Goal: Navigation & Orientation: Go to known website

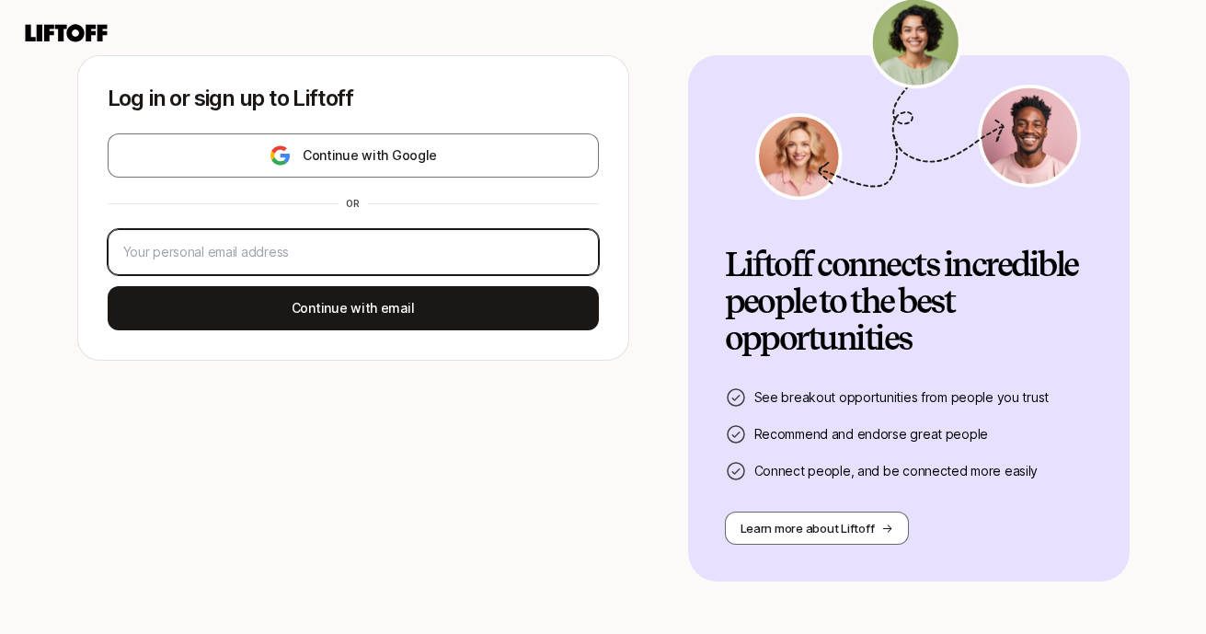
click at [509, 247] on input "email" at bounding box center [353, 252] width 460 height 22
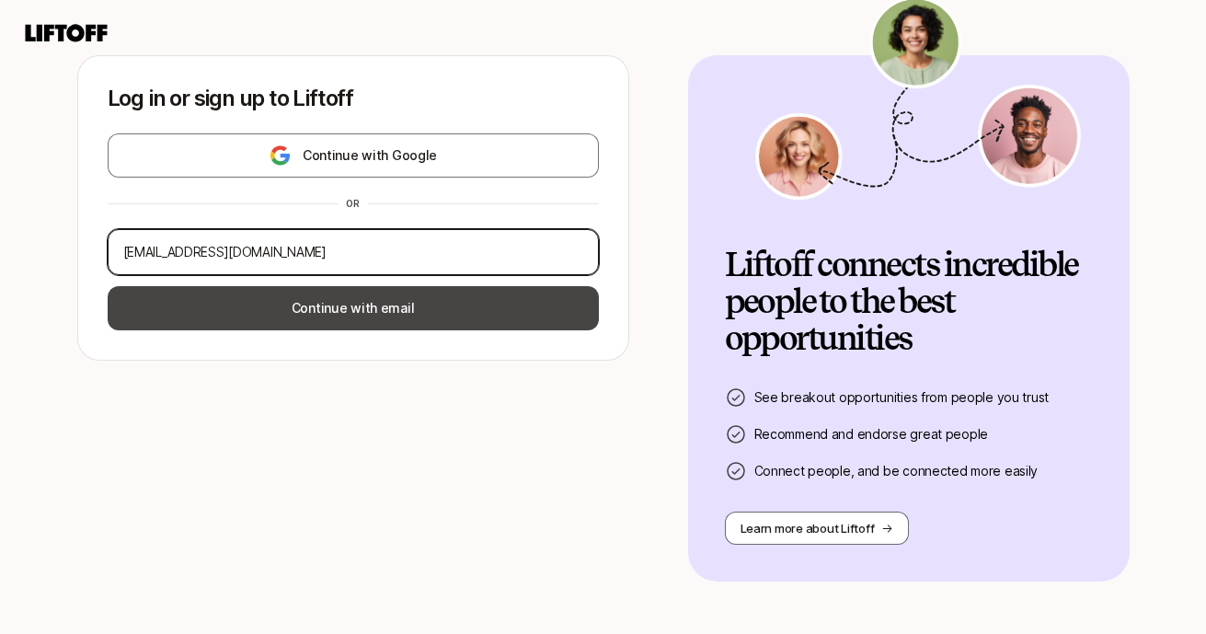
type input "[EMAIL_ADDRESS][DOMAIN_NAME]"
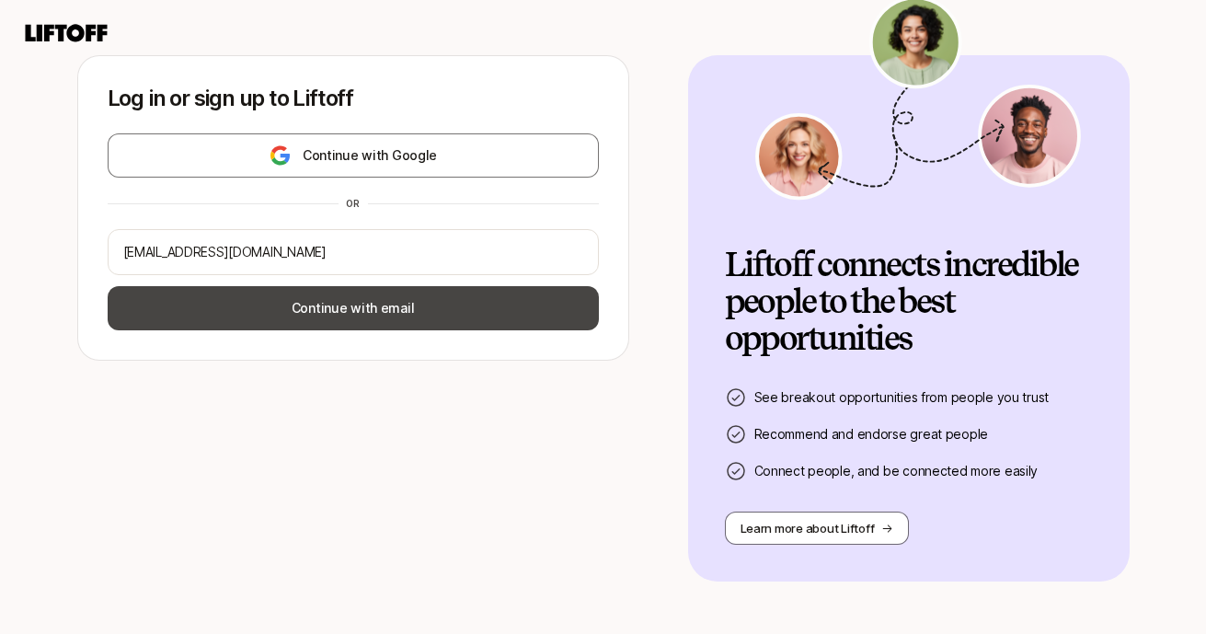
click at [499, 321] on button "Continue with email" at bounding box center [353, 308] width 491 height 44
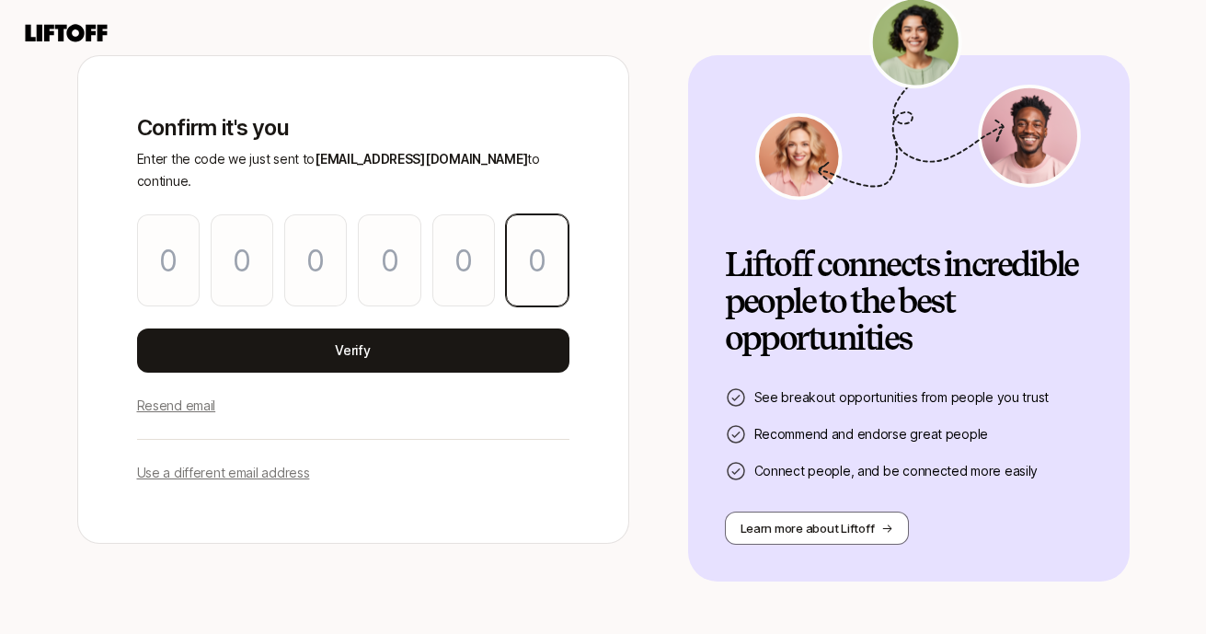
paste input "5"
type input "4"
type input "6"
type input "9"
type input "3"
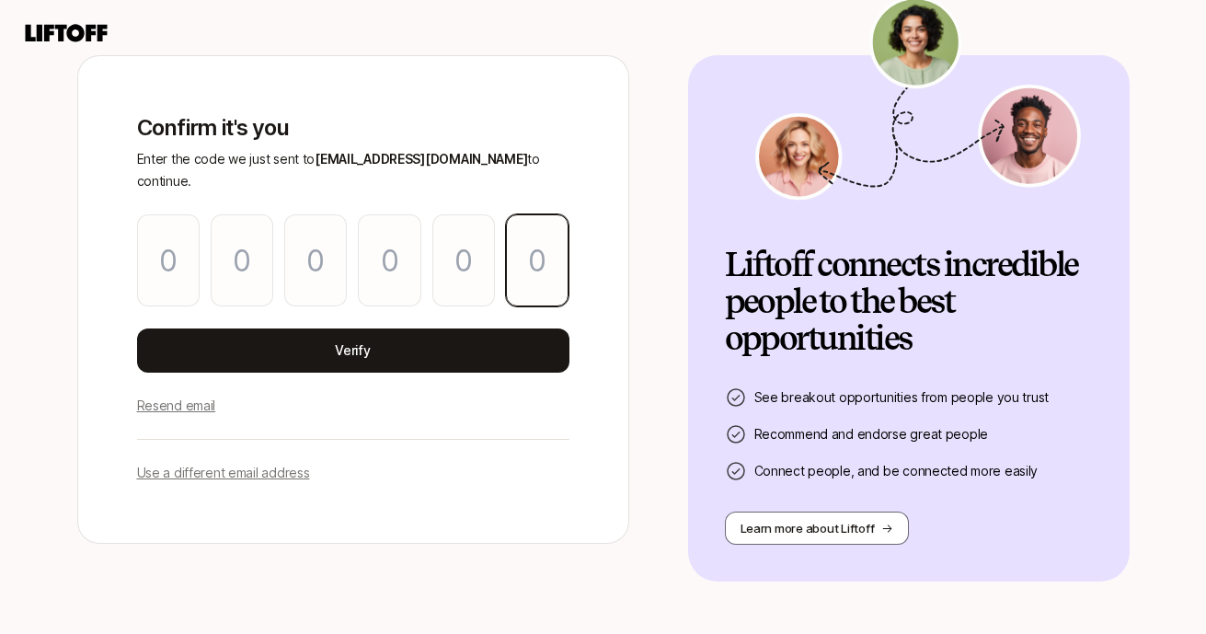
type input "9"
type input "5"
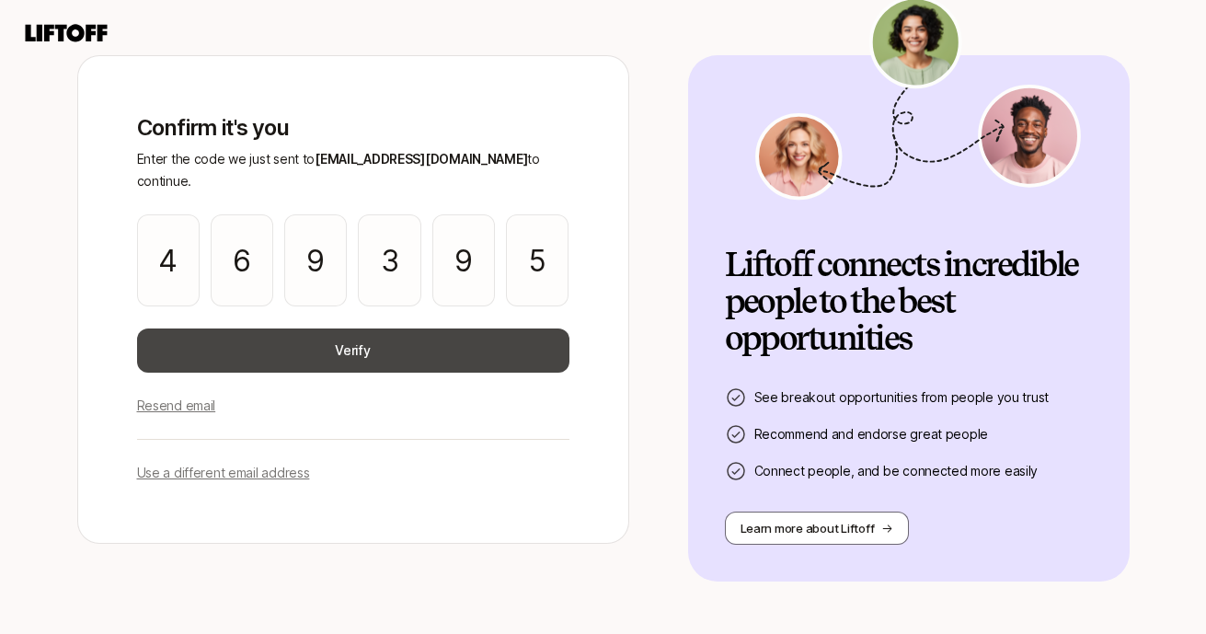
click at [428, 340] on button "Verify" at bounding box center [353, 350] width 432 height 44
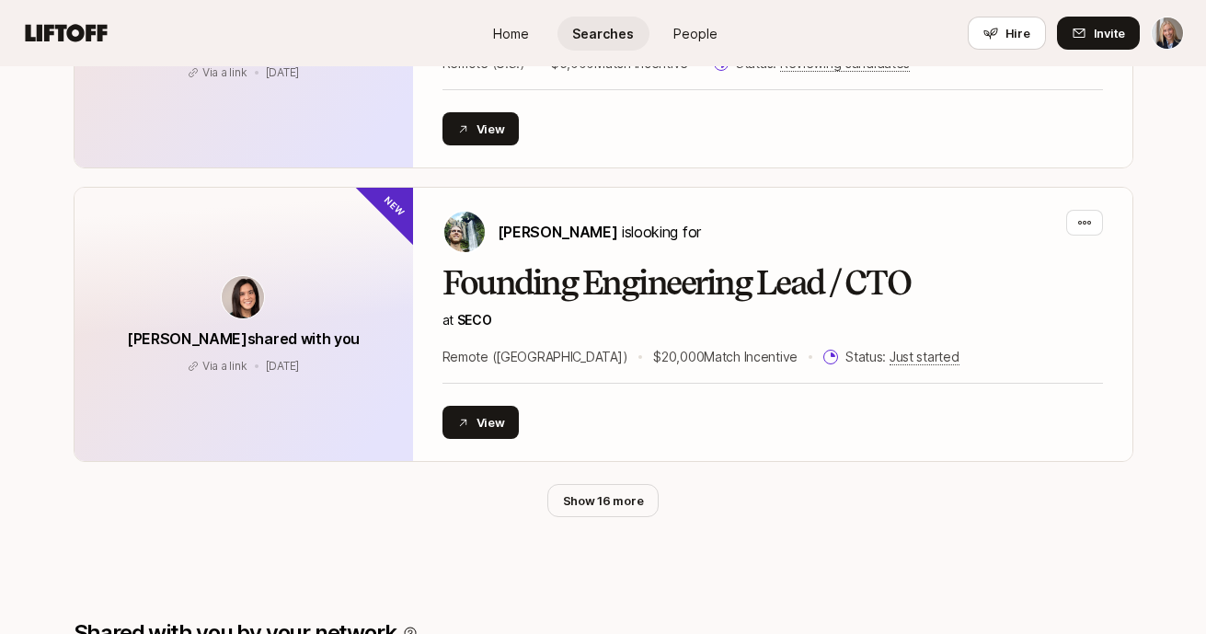
scroll to position [2444, 0]
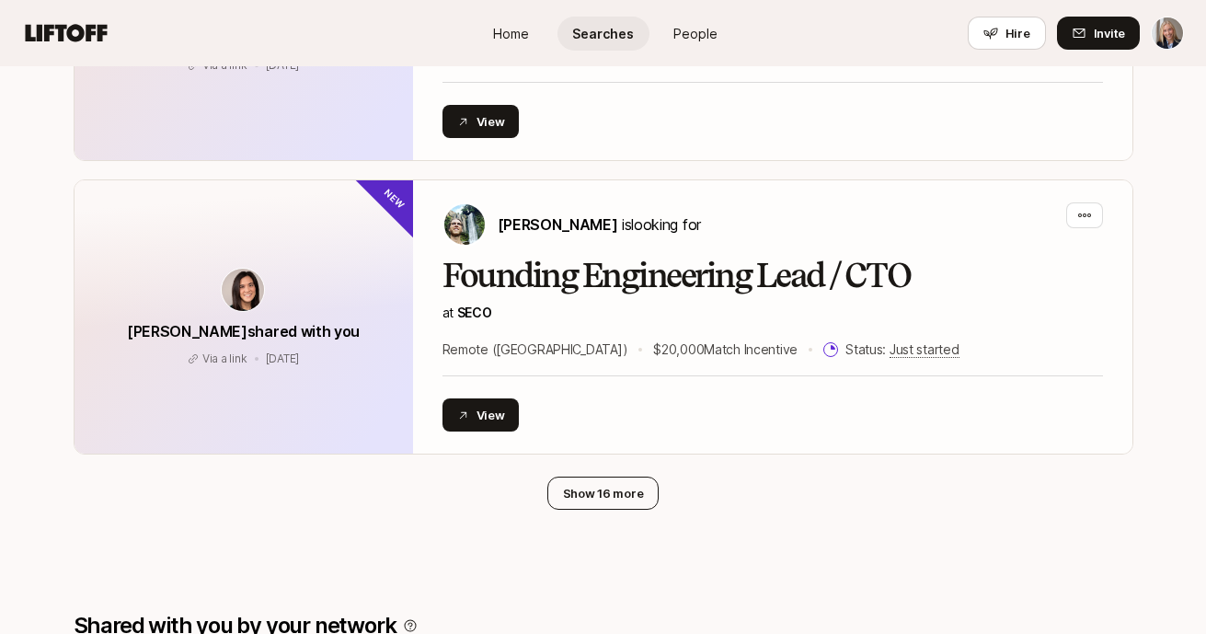
click at [576, 477] on button "Show 16 more" at bounding box center [603, 493] width 112 height 33
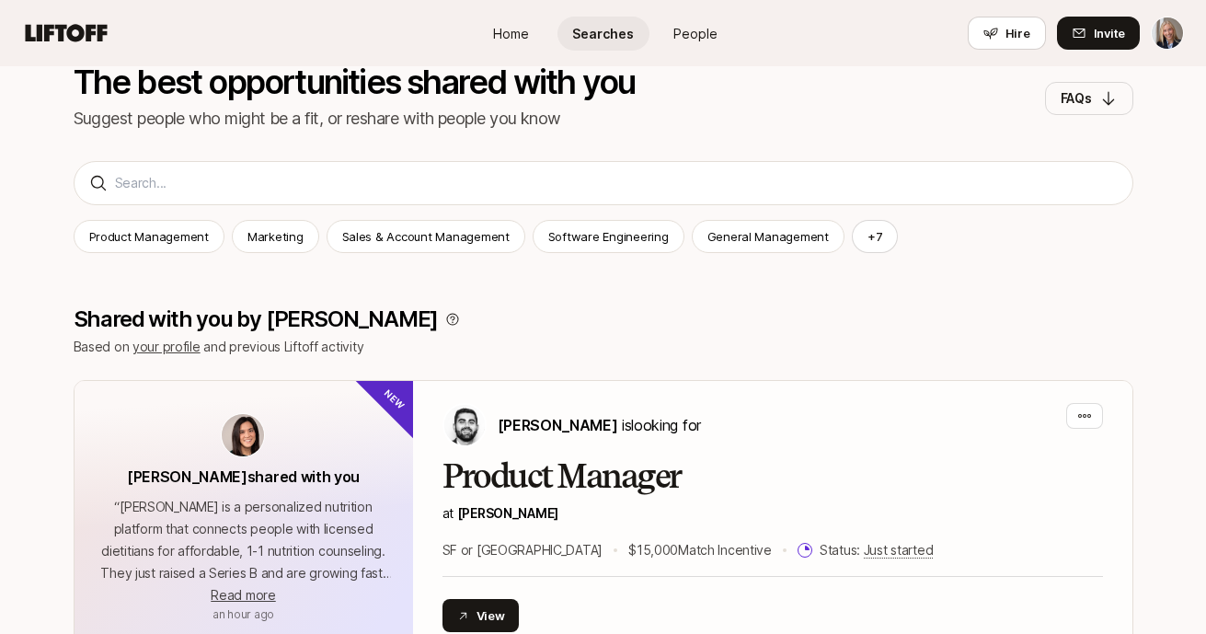
scroll to position [164, 0]
